Goal: Register for event/course

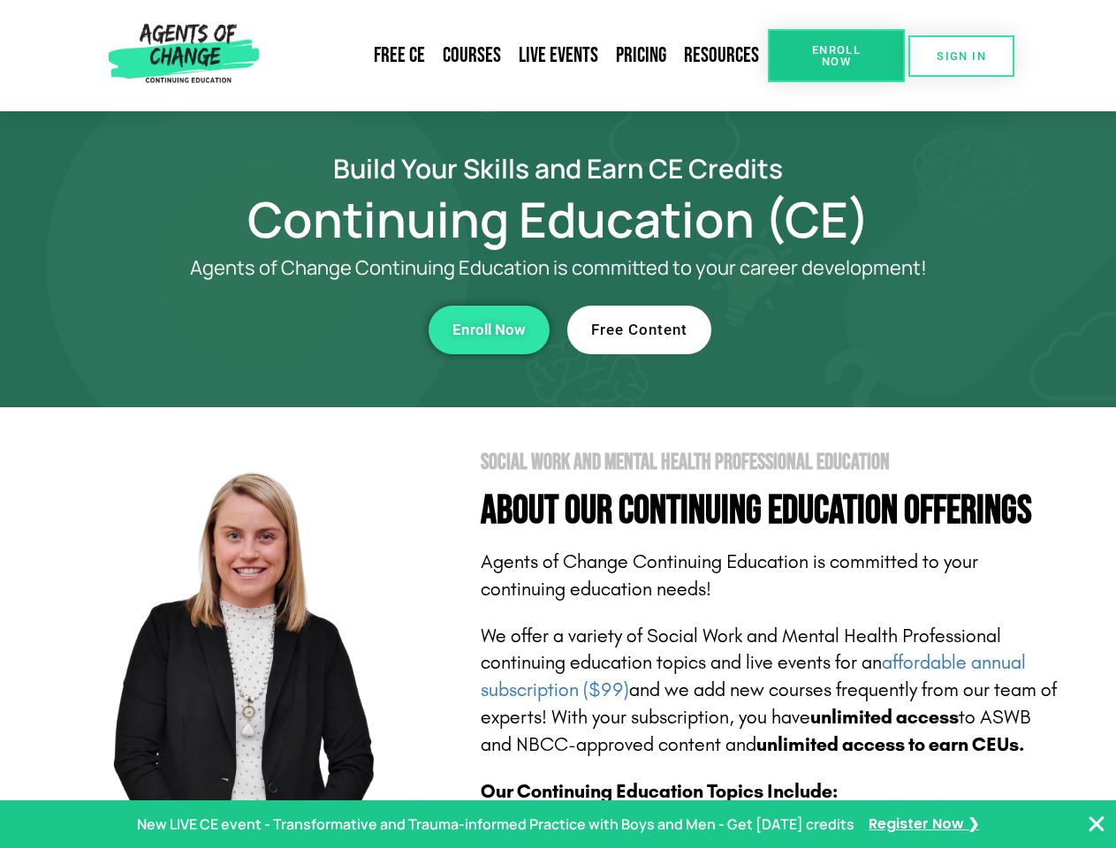
click at [558, 424] on section "Social Work and Mental Health Professional Education About Our Continuing Educa…" at bounding box center [558, 778] width 1116 height 742
click at [722, 56] on link "Resources" at bounding box center [721, 55] width 93 height 41
click at [836, 56] on span "Enroll Now" at bounding box center [836, 55] width 80 height 23
click at [962, 56] on span "SIGN IN" at bounding box center [961, 55] width 49 height 11
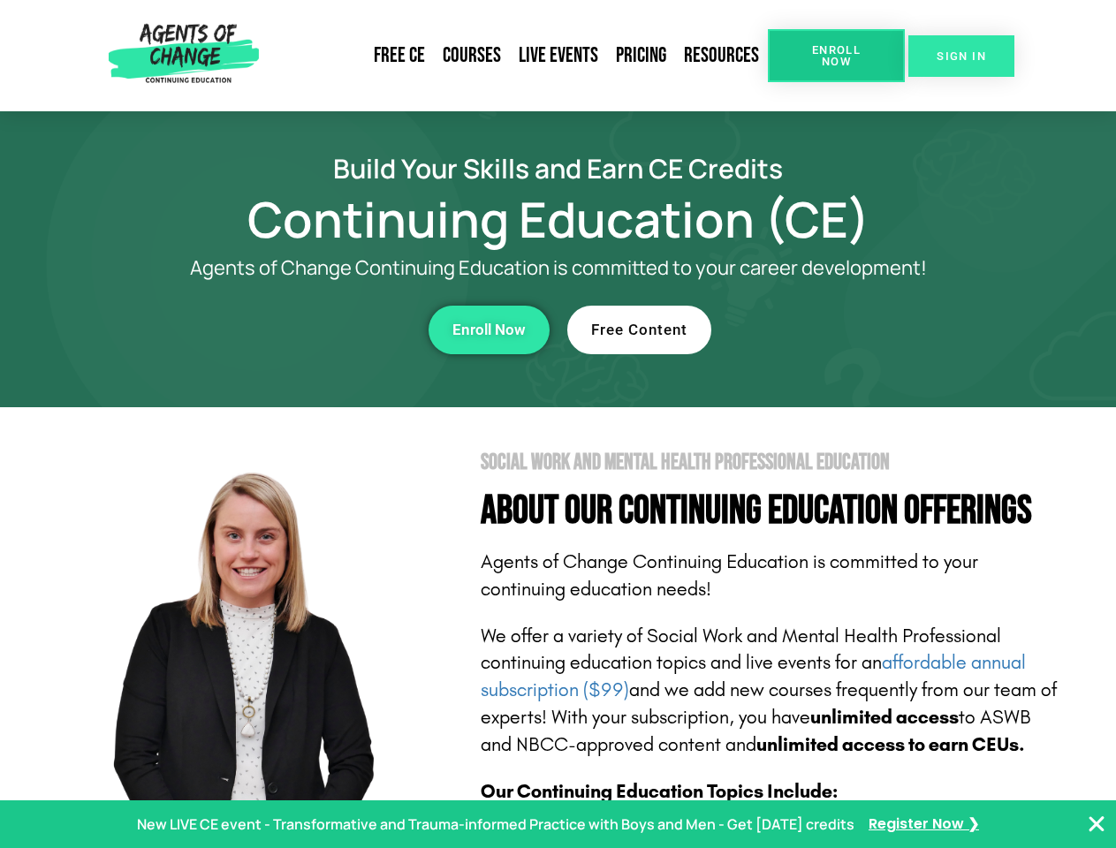
click at [962, 56] on span "SIGN IN" at bounding box center [961, 55] width 49 height 11
click at [307, 330] on div "Enroll Now" at bounding box center [307, 330] width 486 height 49
click at [489, 330] on span "Enroll Now" at bounding box center [488, 330] width 73 height 15
